Goal: Information Seeking & Learning: Learn about a topic

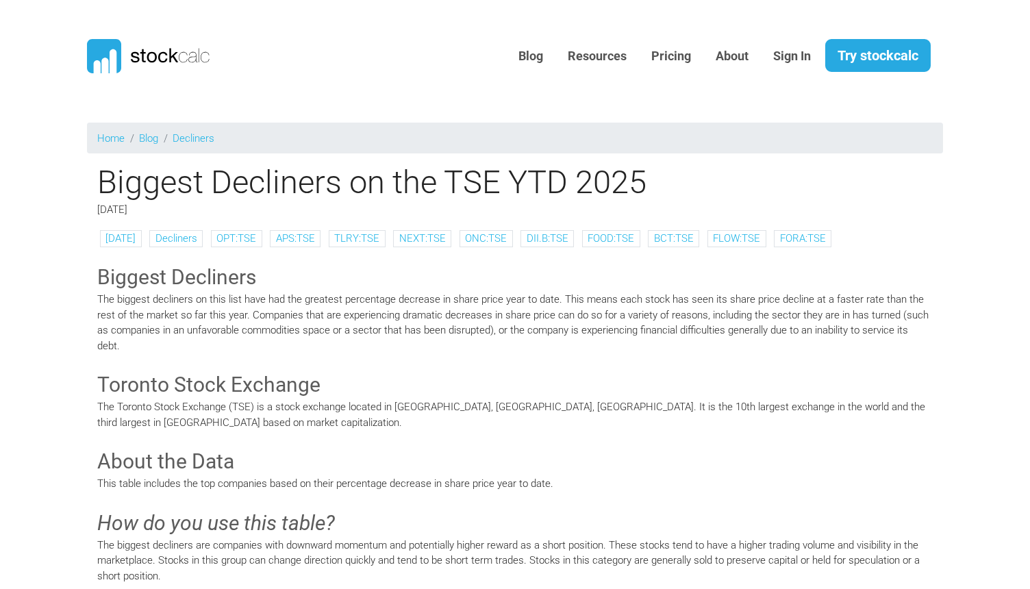
scroll to position [1007, 0]
click at [413, 376] on h3 "Toronto Stock Exchange" at bounding box center [515, 385] width 836 height 29
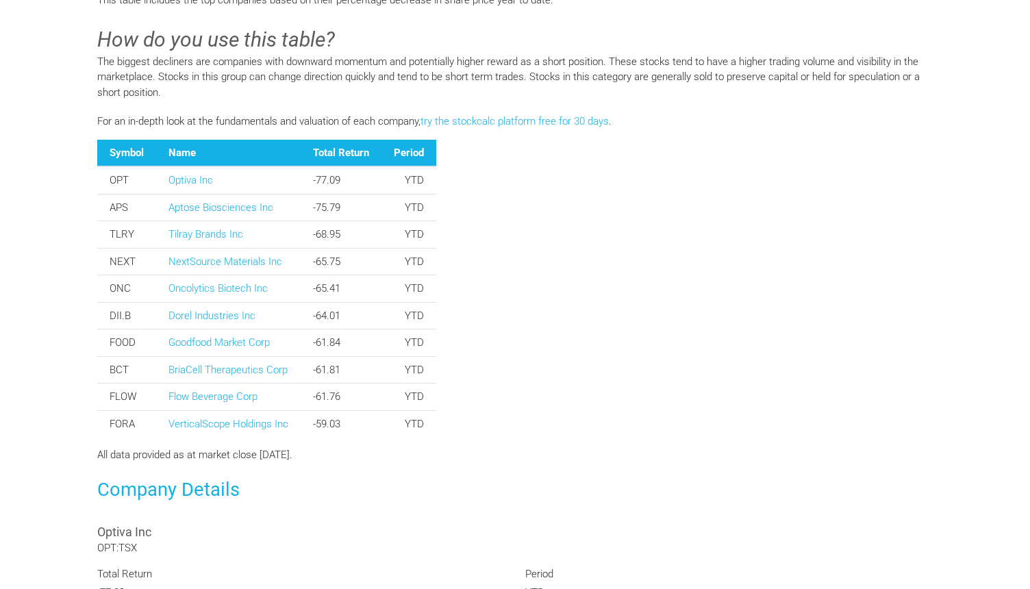
scroll to position [471, 0]
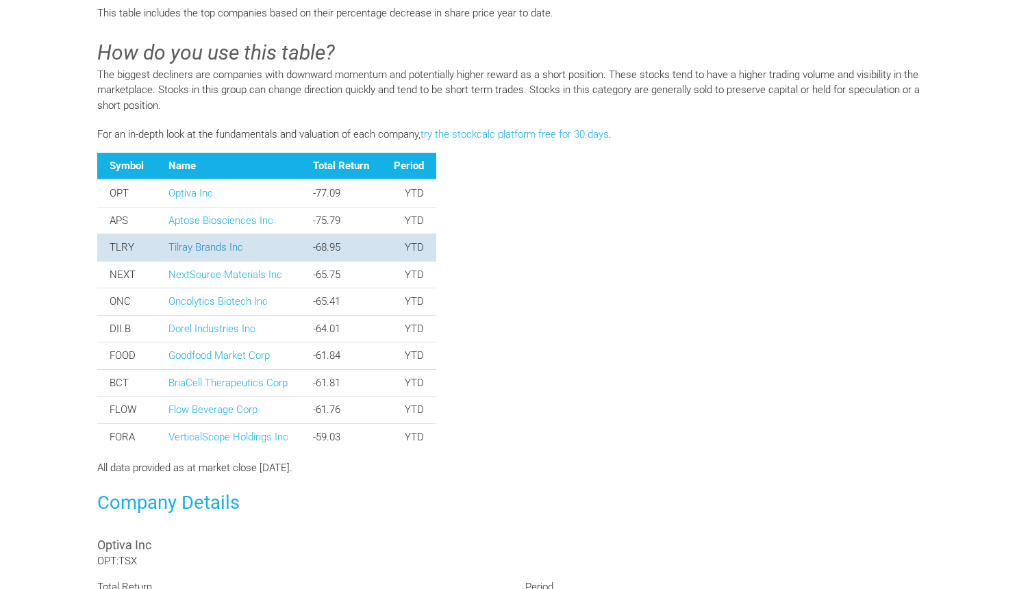
click at [198, 248] on link "Tilray Brands Inc" at bounding box center [205, 247] width 75 height 12
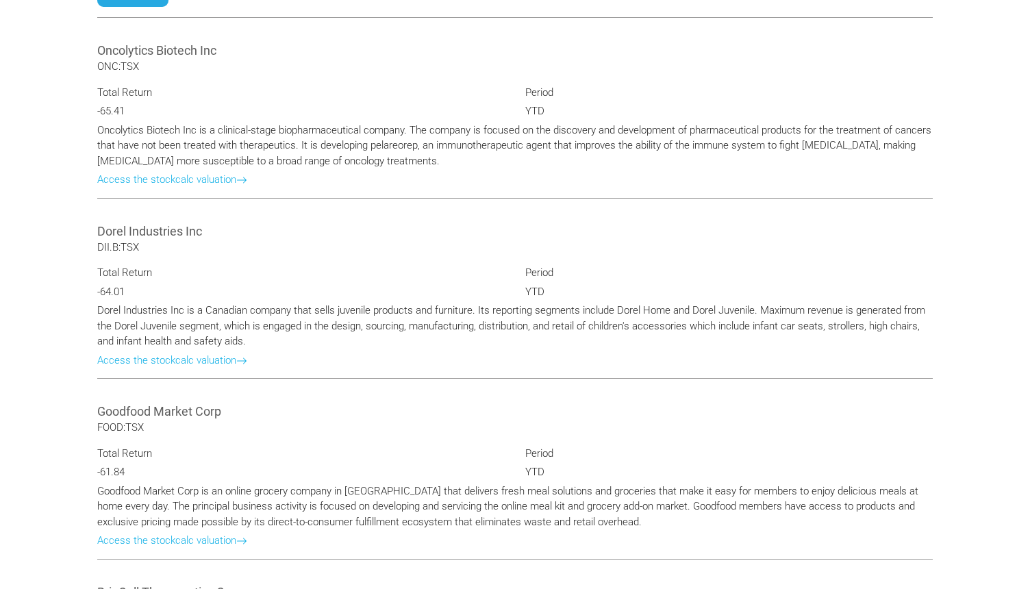
scroll to position [1797, 0]
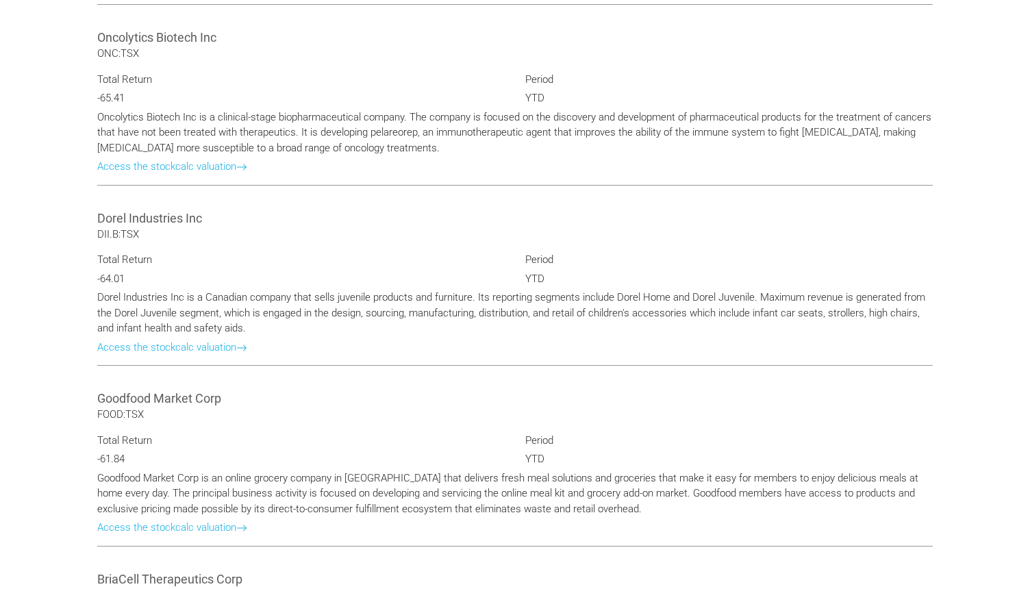
click at [246, 238] on div "Dorel Industries Inc DII.B:TSX Total Return -64.01 Period YTD Dorel Industries …" at bounding box center [515, 286] width 856 height 181
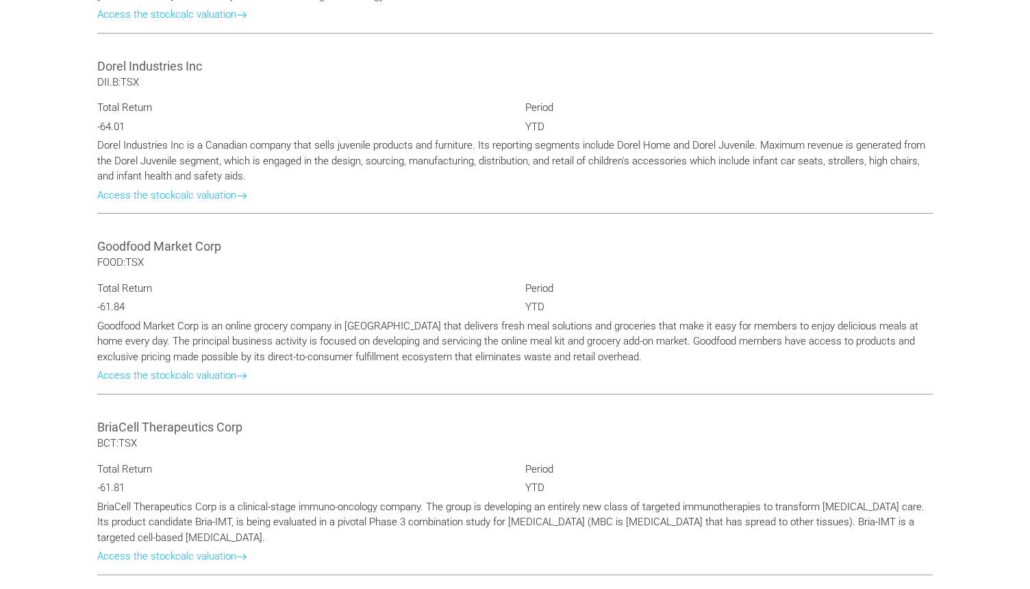
scroll to position [1950, 0]
drag, startPoint x: 99, startPoint y: 62, endPoint x: 231, endPoint y: 72, distance: 132.6
click at [231, 72] on Inc "Dorel Industries Inc" at bounding box center [515, 65] width 836 height 17
copy Inc "Dorel Industries Inc"
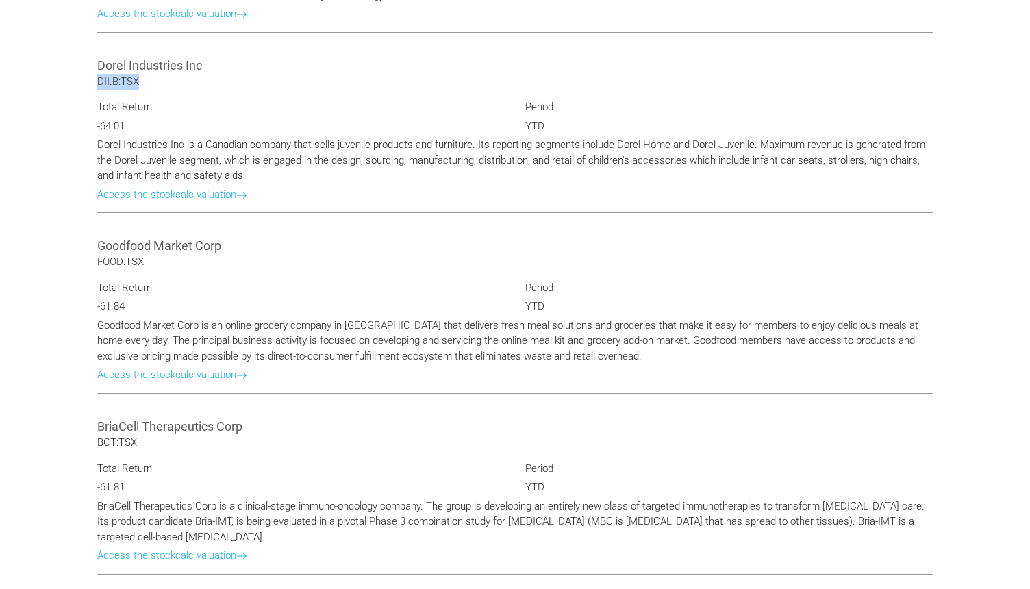
drag, startPoint x: 98, startPoint y: 78, endPoint x: 161, endPoint y: 77, distance: 63.0
click at [161, 77] on div "Dorel Industries Inc DII.B:TSX Total Return -64.01 Period YTD Dorel Industries …" at bounding box center [515, 133] width 856 height 181
copy span "DII.B:TSX"
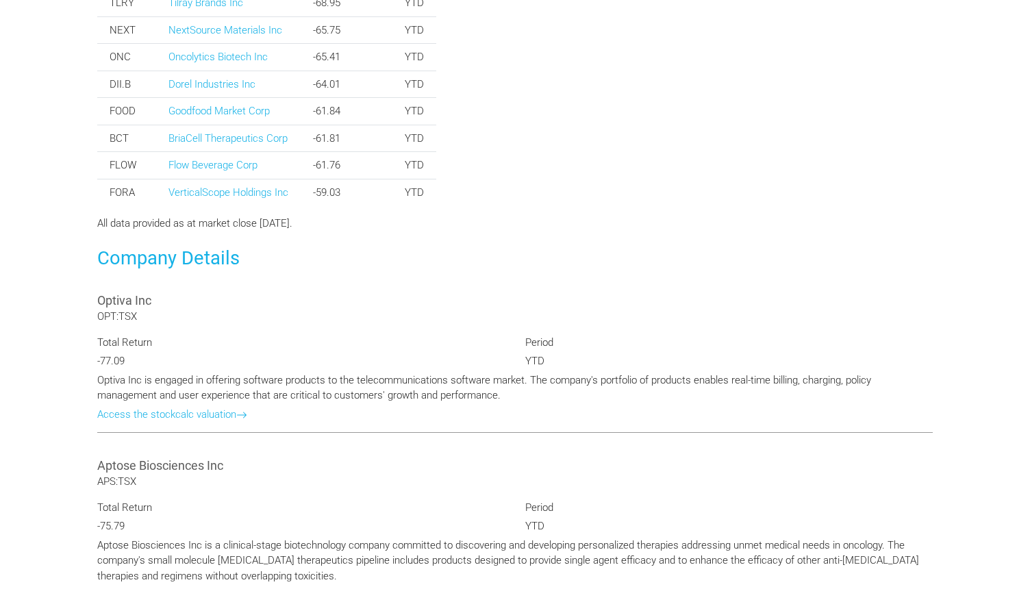
scroll to position [626, 0]
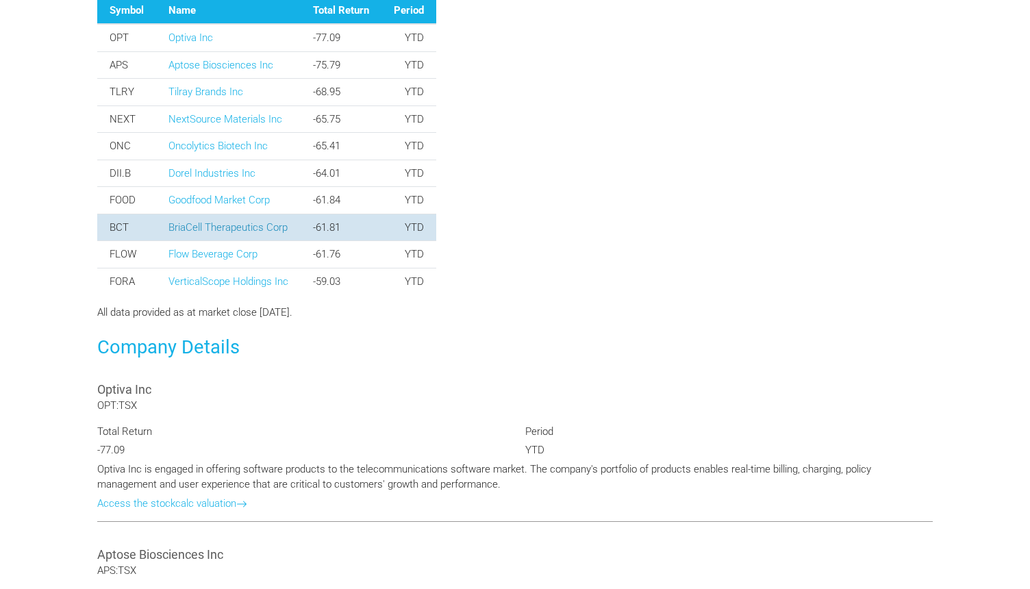
click at [273, 224] on link "BriaCell Therapeutics Corp" at bounding box center [227, 227] width 119 height 12
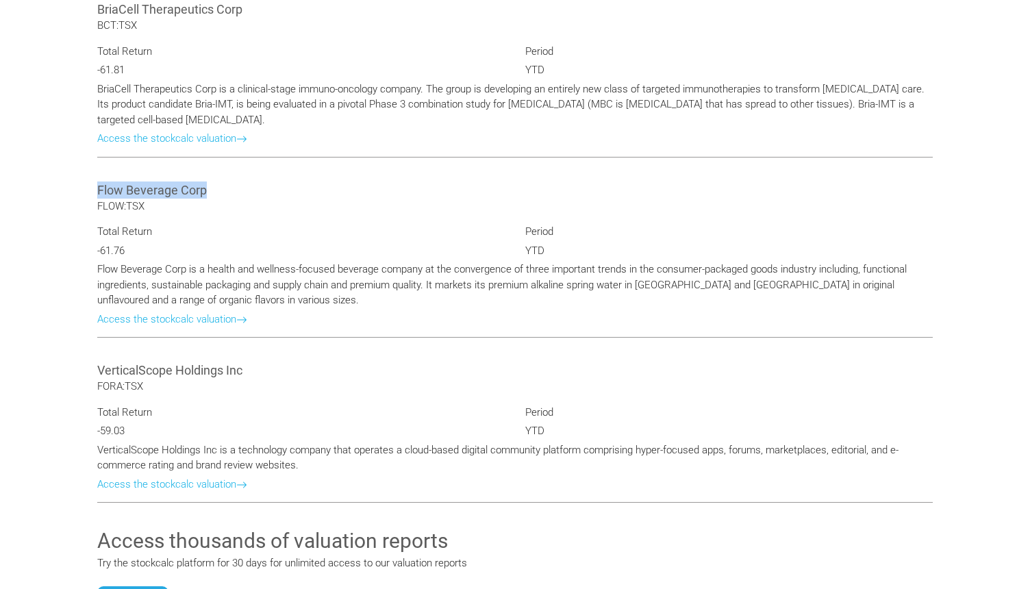
drag, startPoint x: 97, startPoint y: 187, endPoint x: 264, endPoint y: 186, distance: 166.4
click at [264, 186] on Corp "Flow Beverage Corp" at bounding box center [515, 189] width 836 height 17
copy Corp "Flow Beverage Corp"
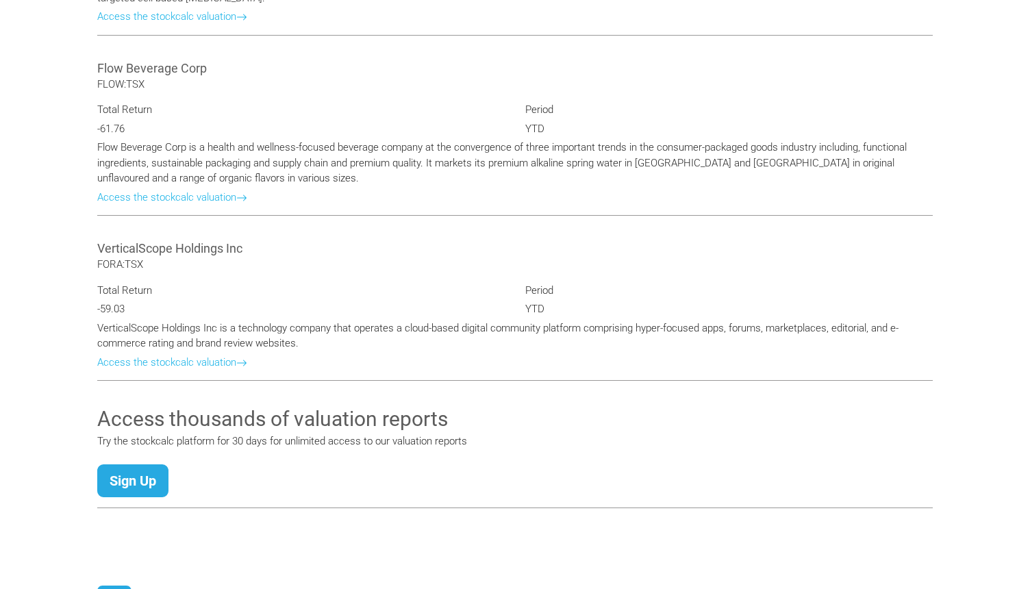
scroll to position [2507, 0]
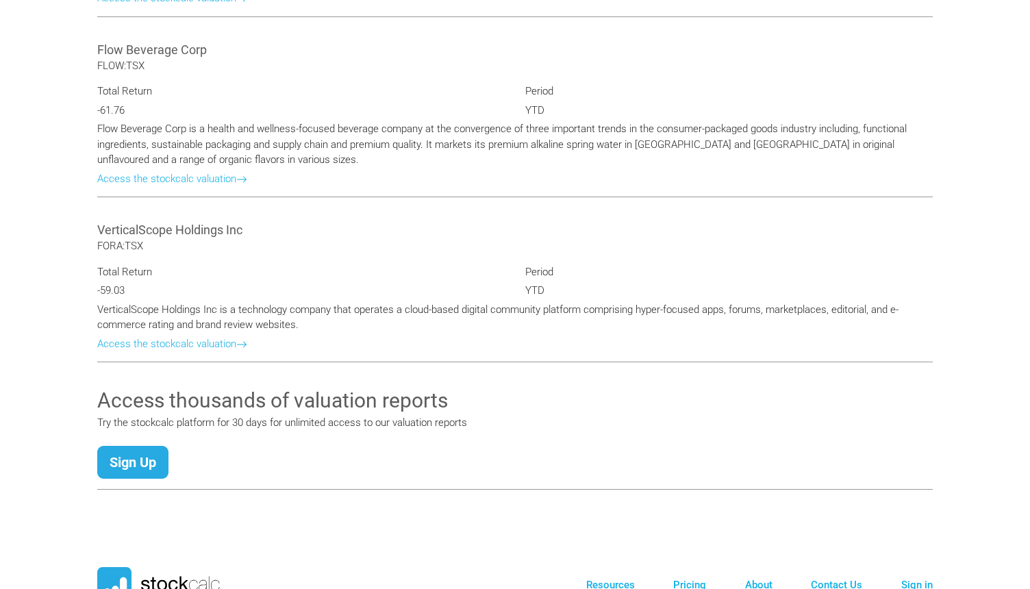
scroll to position [2507, 0]
